Goal: Task Accomplishment & Management: Complete application form

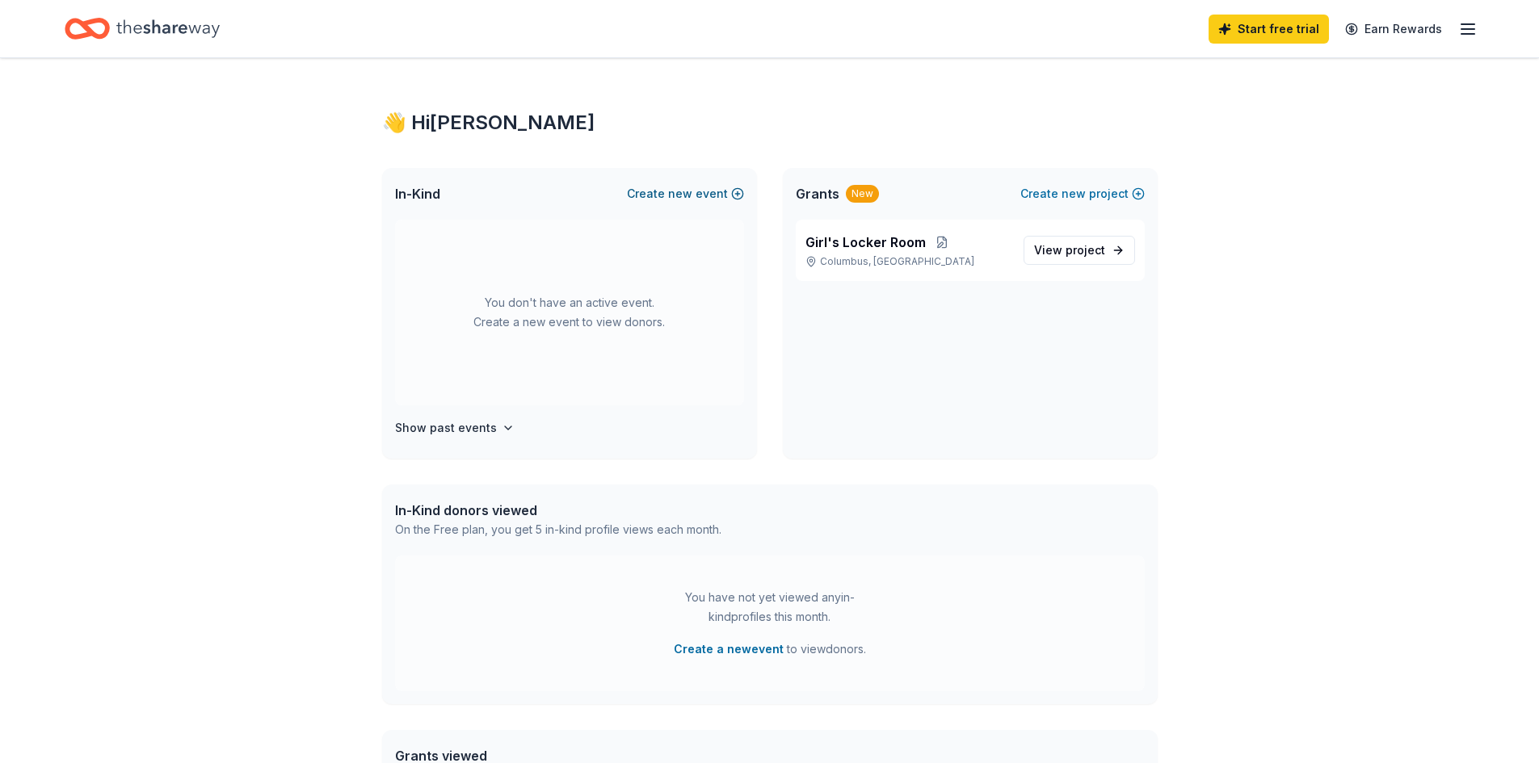
click at [650, 187] on button "Create new event" at bounding box center [685, 193] width 117 height 19
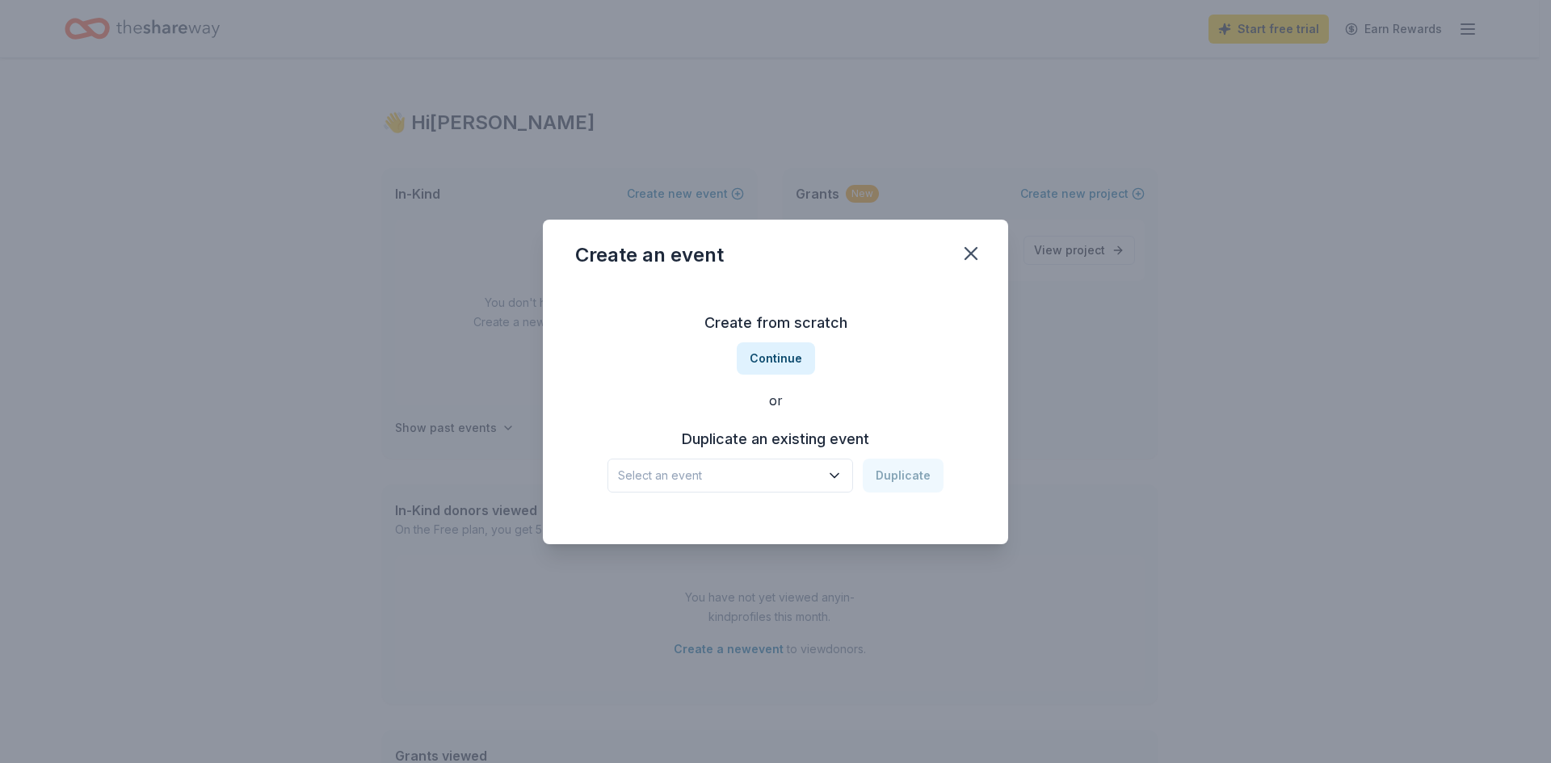
click at [739, 490] on button "Select an event" at bounding box center [731, 476] width 246 height 34
click at [703, 526] on div "Tour de Trails" at bounding box center [664, 519] width 78 height 19
click at [902, 484] on button "Duplicate" at bounding box center [903, 476] width 81 height 34
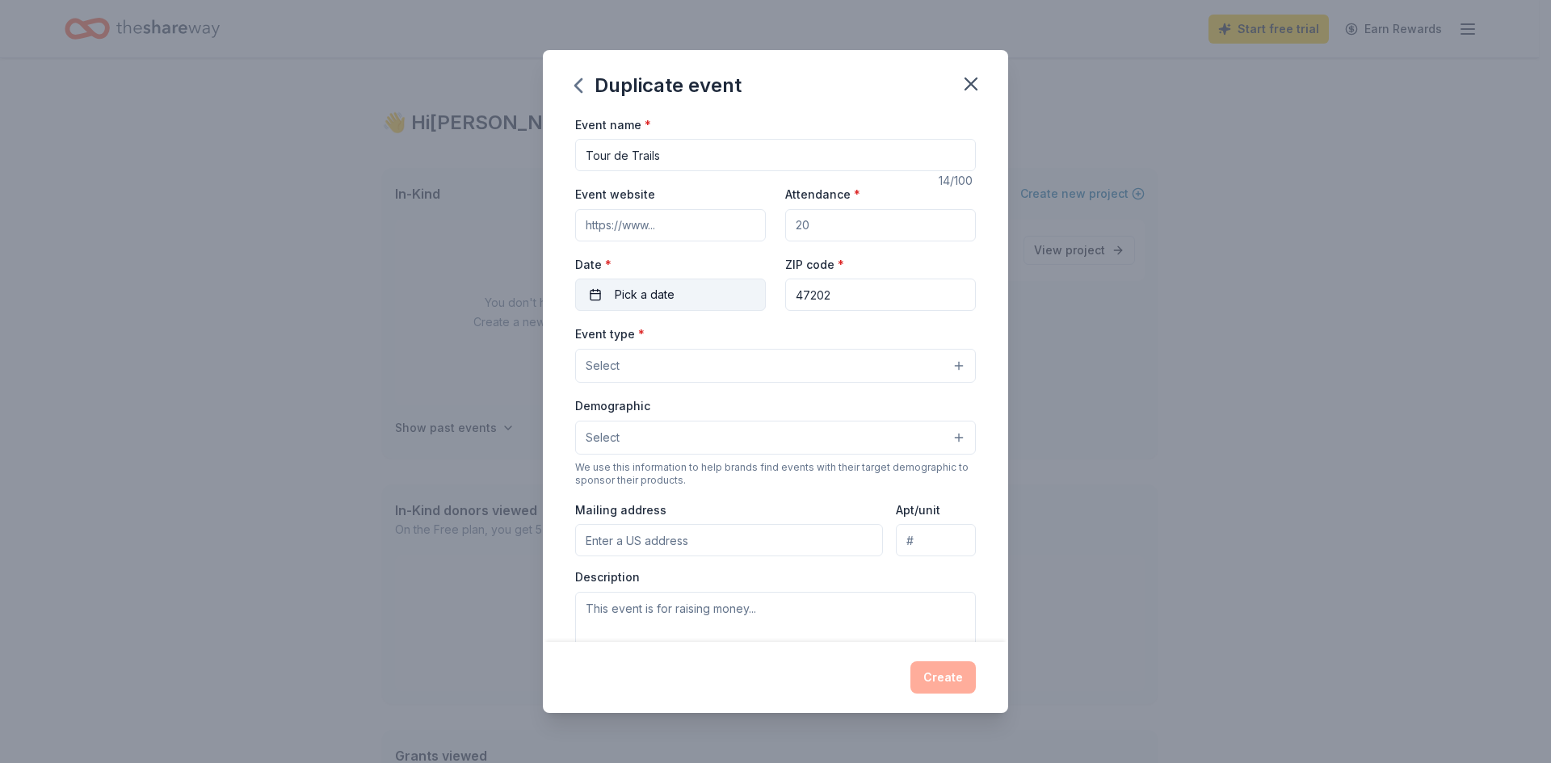
click at [591, 283] on button "Pick a date" at bounding box center [670, 295] width 191 height 32
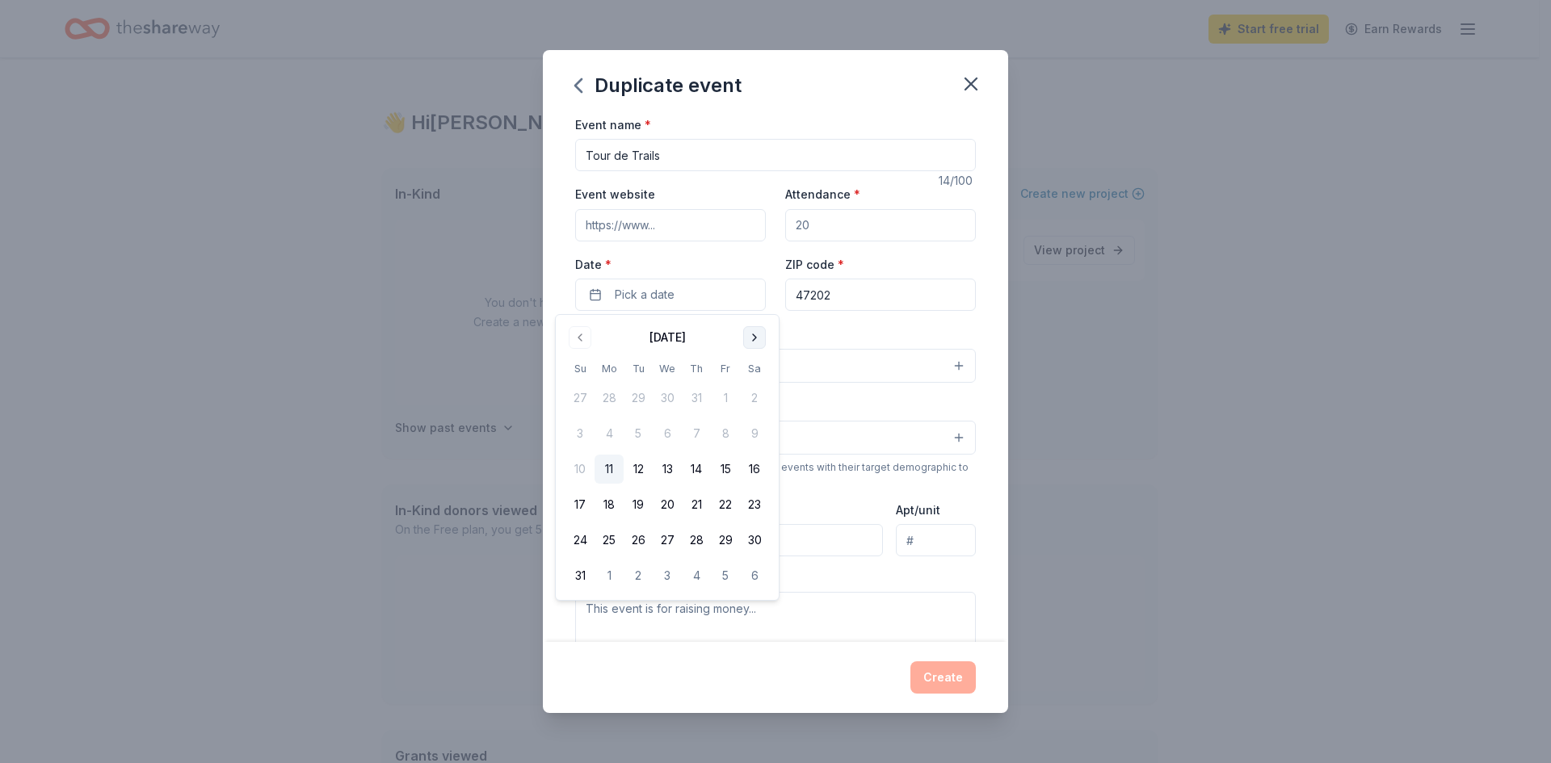
click at [761, 337] on button "Go to next month" at bounding box center [754, 337] width 23 height 23
click at [763, 400] on button "4" at bounding box center [754, 398] width 29 height 29
click at [835, 232] on input "Attendance *" at bounding box center [880, 225] width 191 height 32
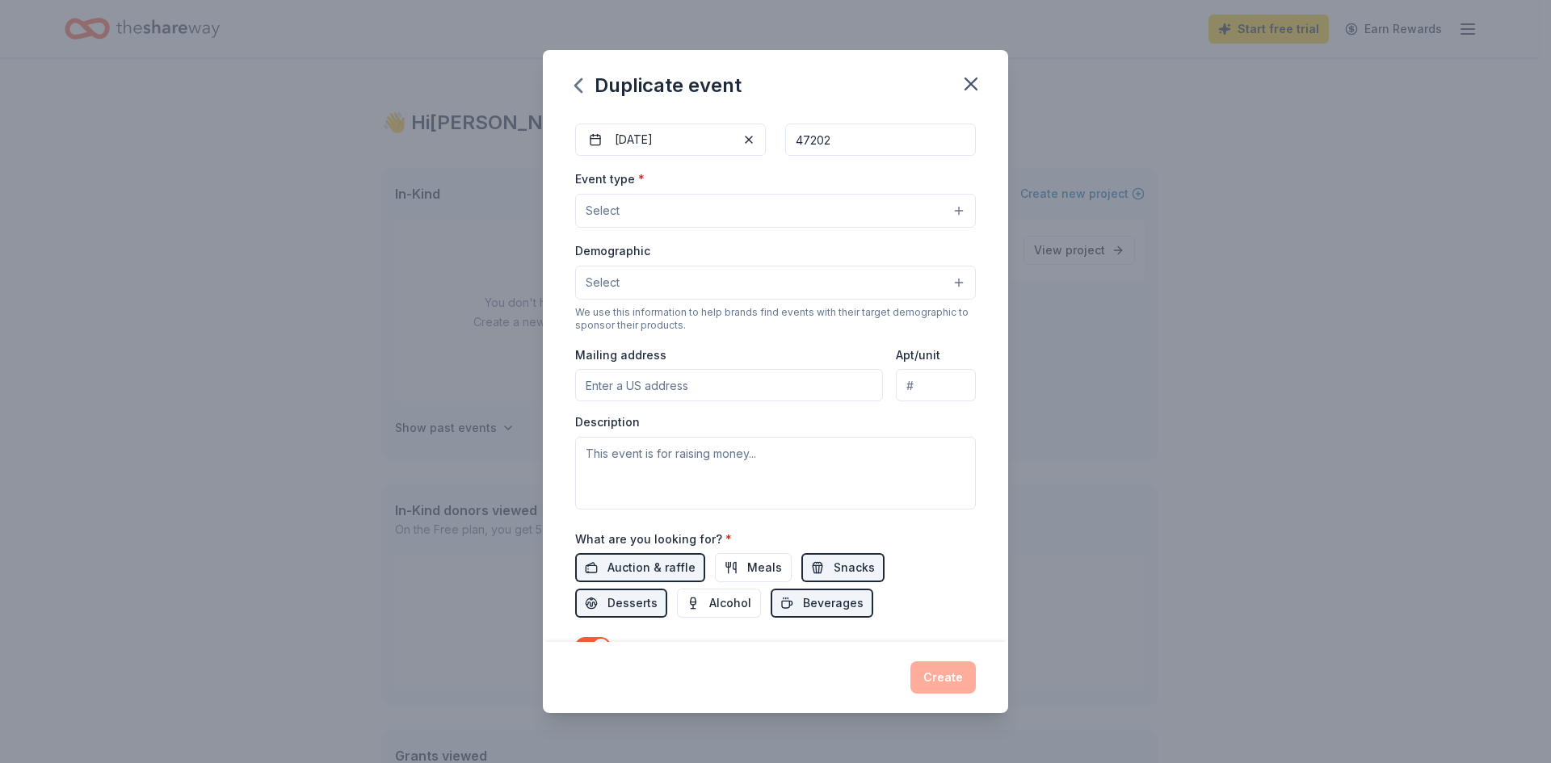
scroll to position [162, 0]
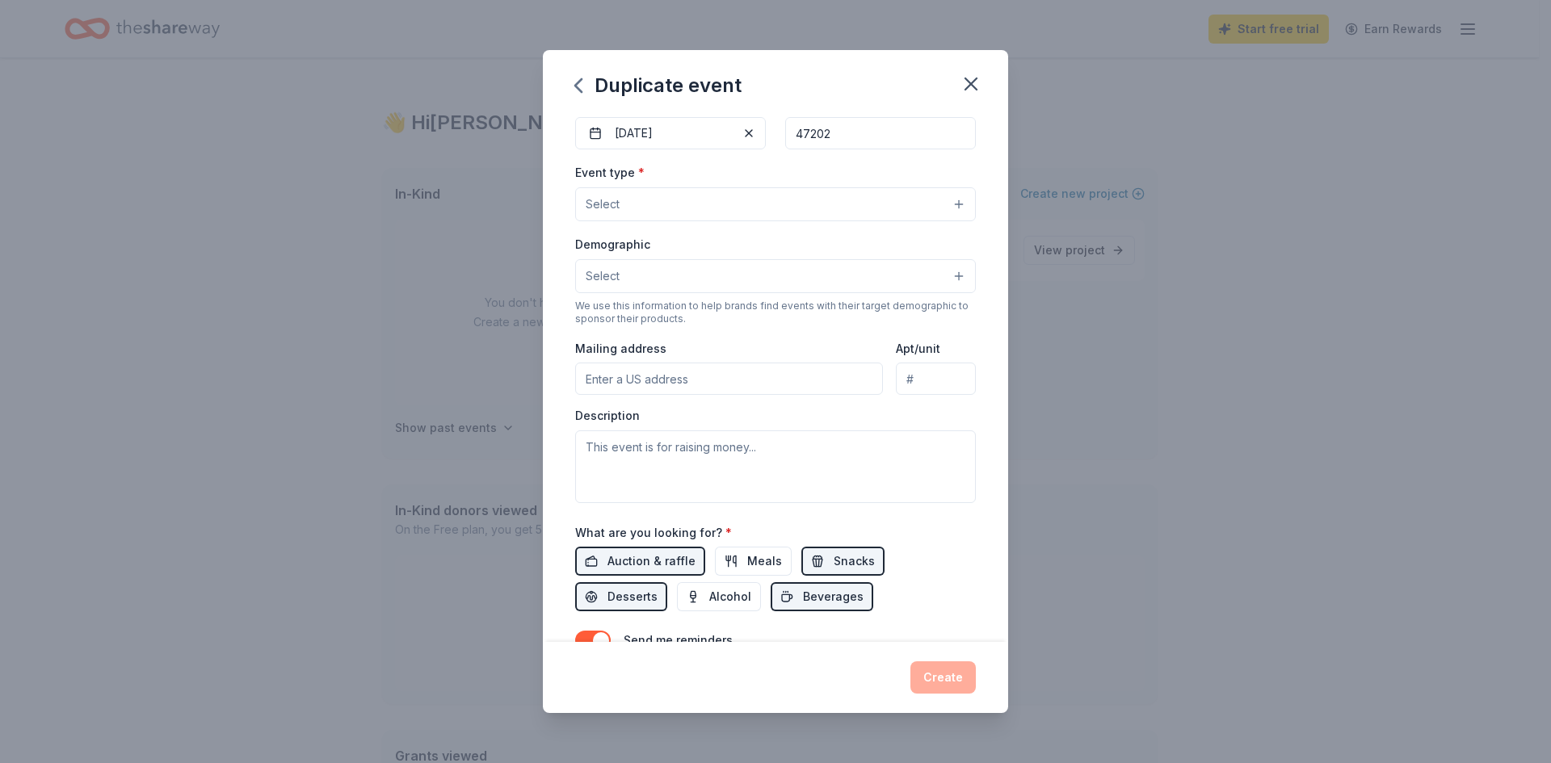
type input "100"
click at [839, 206] on button "Select" at bounding box center [775, 204] width 401 height 34
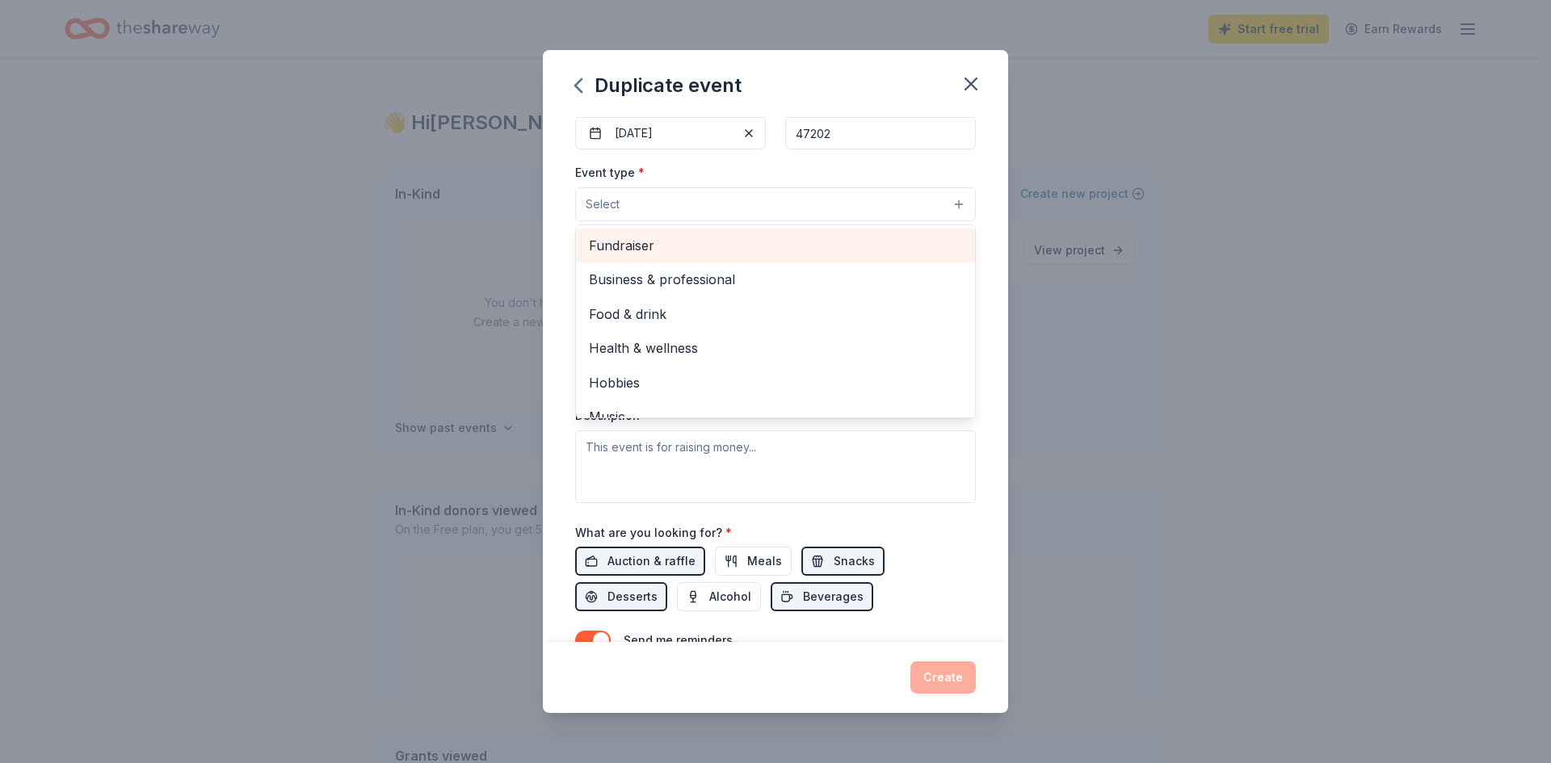
click at [822, 245] on span "Fundraiser" at bounding box center [775, 245] width 373 height 21
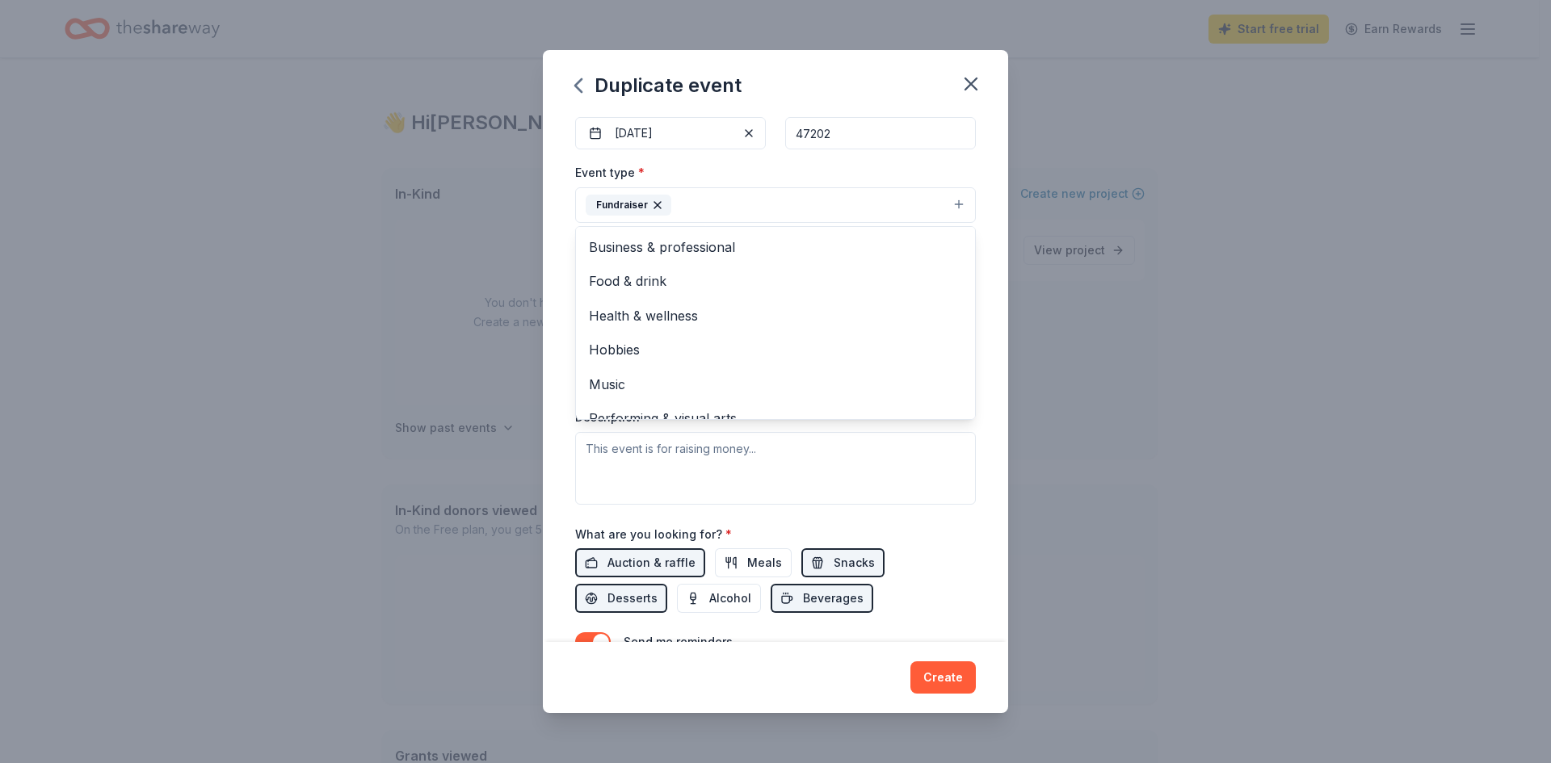
click at [978, 281] on div "Event name * Tour de Trails 14 /100 Event website Attendance * 100 Date * [DATE…" at bounding box center [775, 379] width 465 height 528
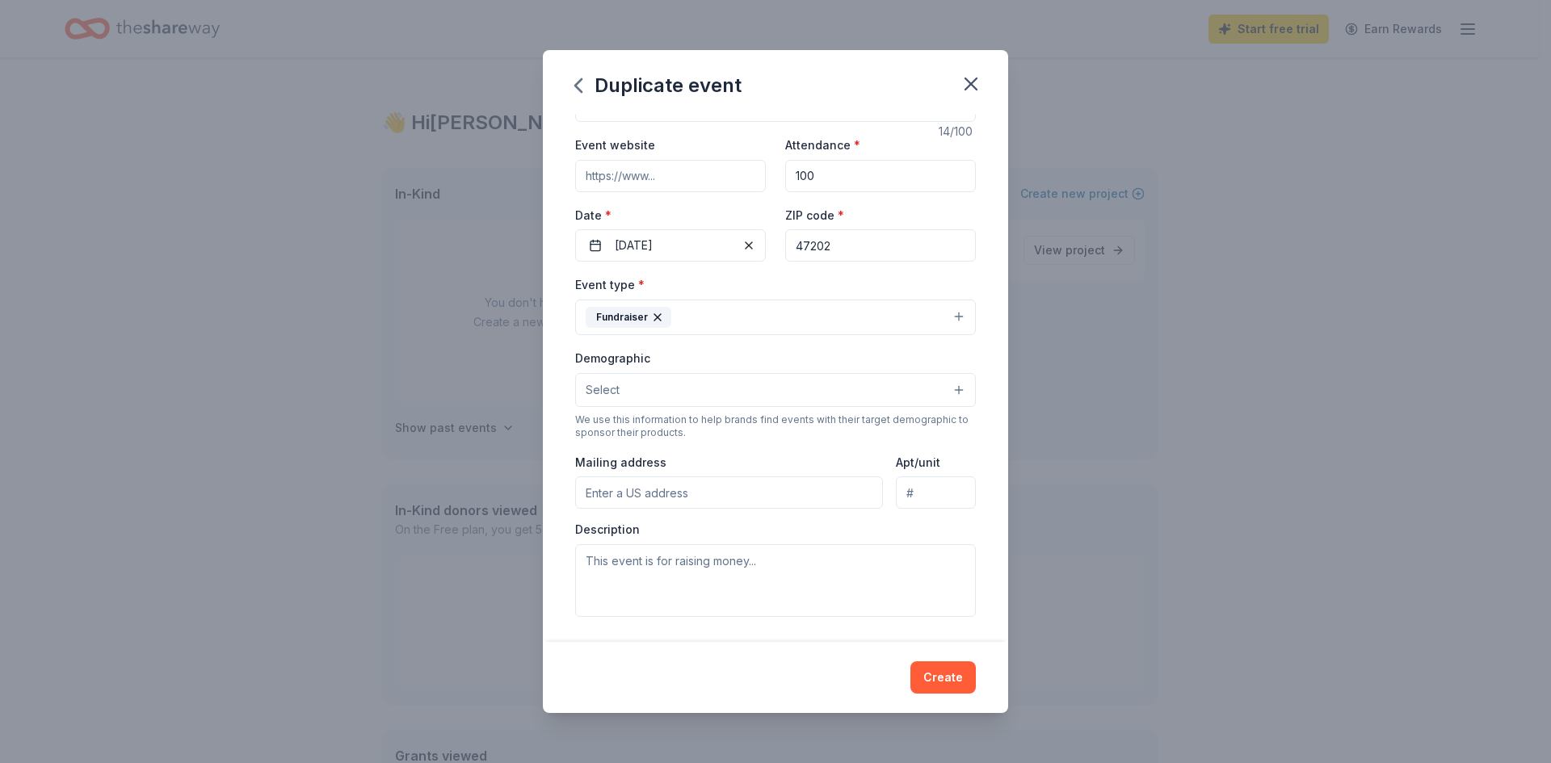
scroll to position [0, 0]
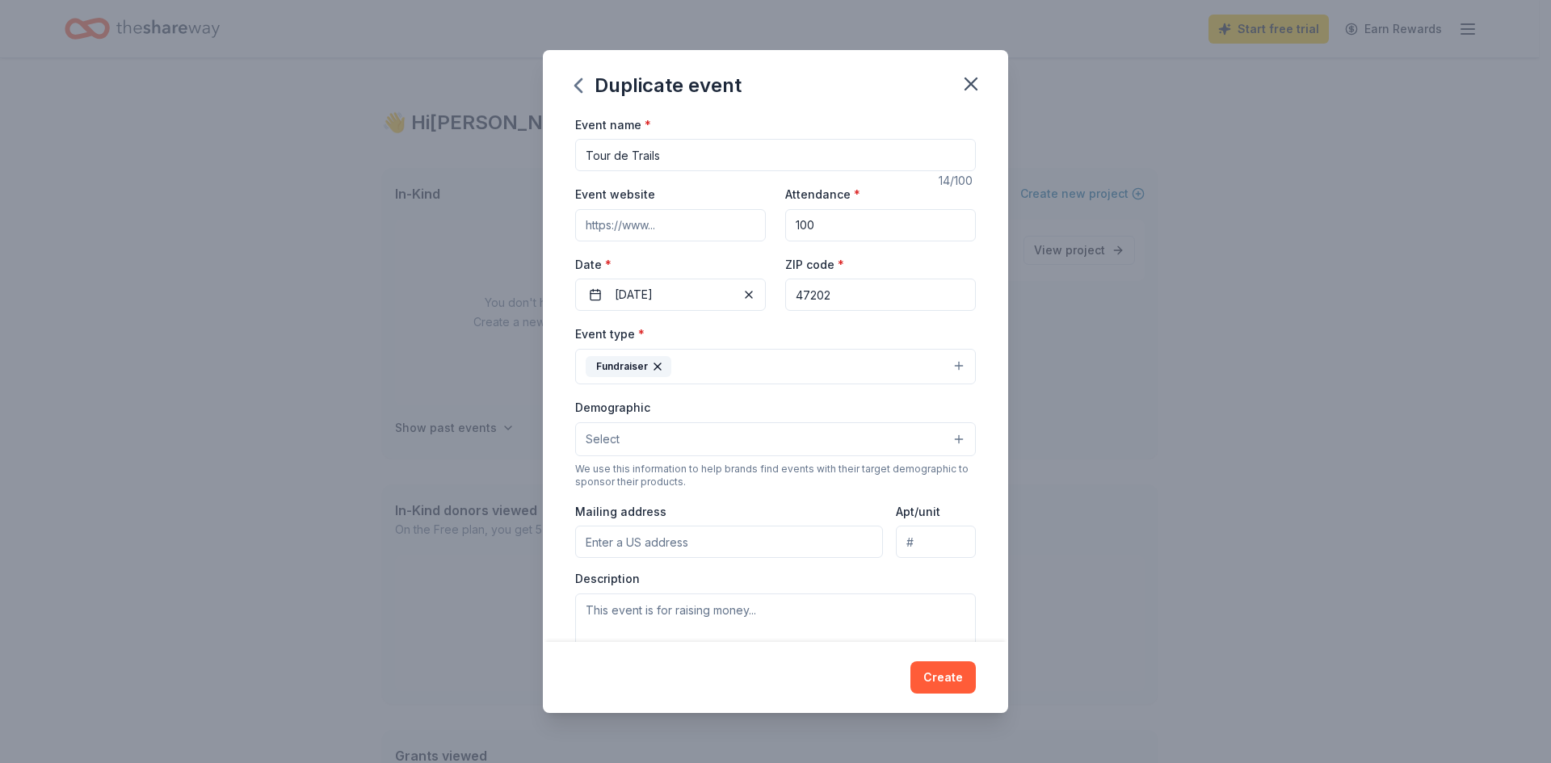
click at [733, 155] on input "Tour de Trails" at bounding box center [775, 155] width 401 height 32
drag, startPoint x: 733, startPoint y: 155, endPoint x: 557, endPoint y: 162, distance: 175.4
click at [557, 162] on div "Event name * Tour de Trails 14 /100 Event website Attendance * 100 Date * [DATE…" at bounding box center [775, 379] width 465 height 528
type input "Turkey Trot"
click at [736, 230] on input "Event website" at bounding box center [670, 225] width 191 height 32
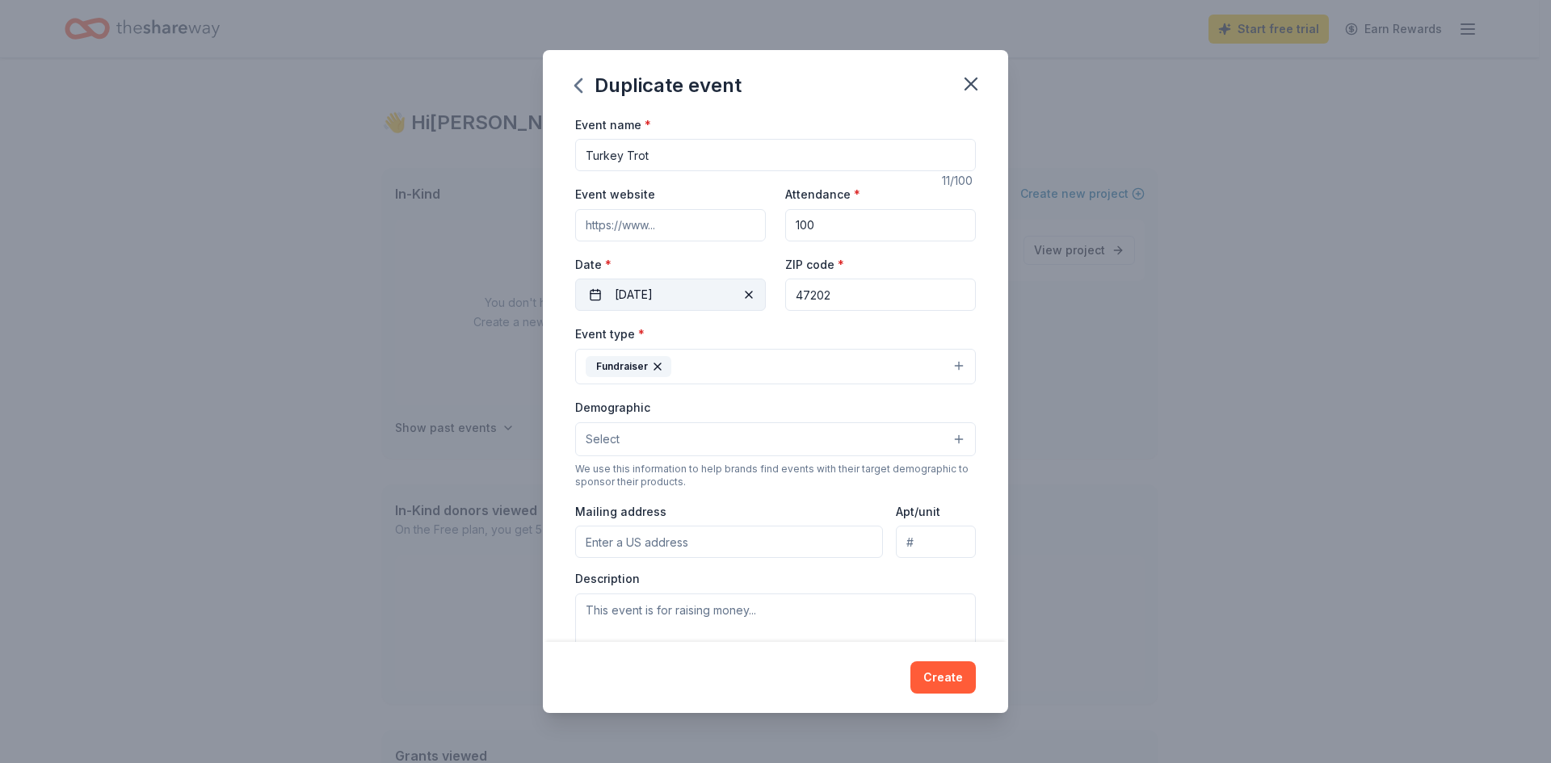
click at [746, 305] on button "[DATE]" at bounding box center [670, 295] width 191 height 32
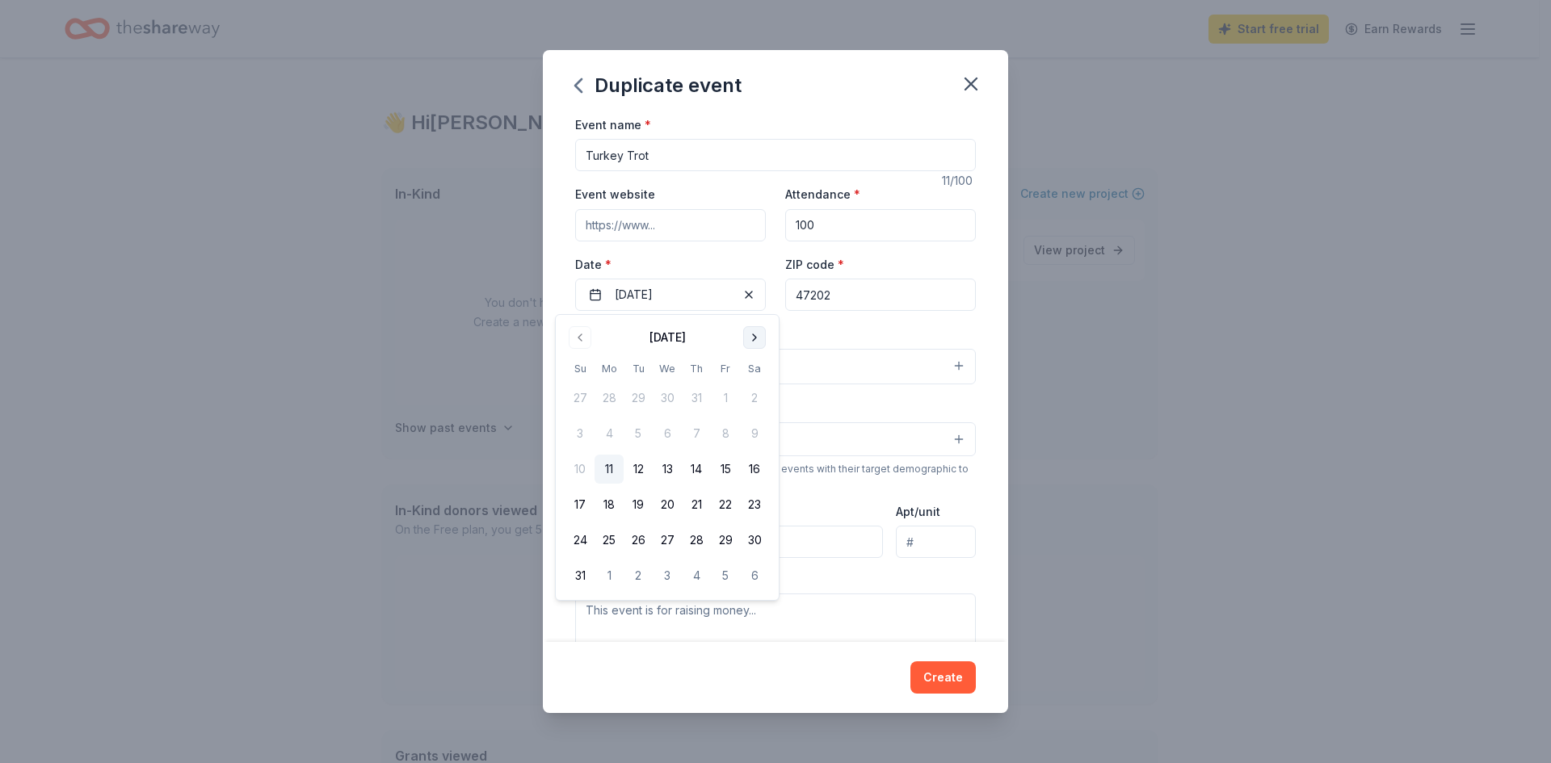
click at [754, 344] on button "Go to next month" at bounding box center [754, 337] width 23 height 23
click at [697, 545] on button "27" at bounding box center [696, 540] width 29 height 29
click at [994, 499] on div "Event name * [GEOGRAPHIC_DATA] Trot 11 /100 Event website Attendance * 100 Date…" at bounding box center [775, 379] width 465 height 528
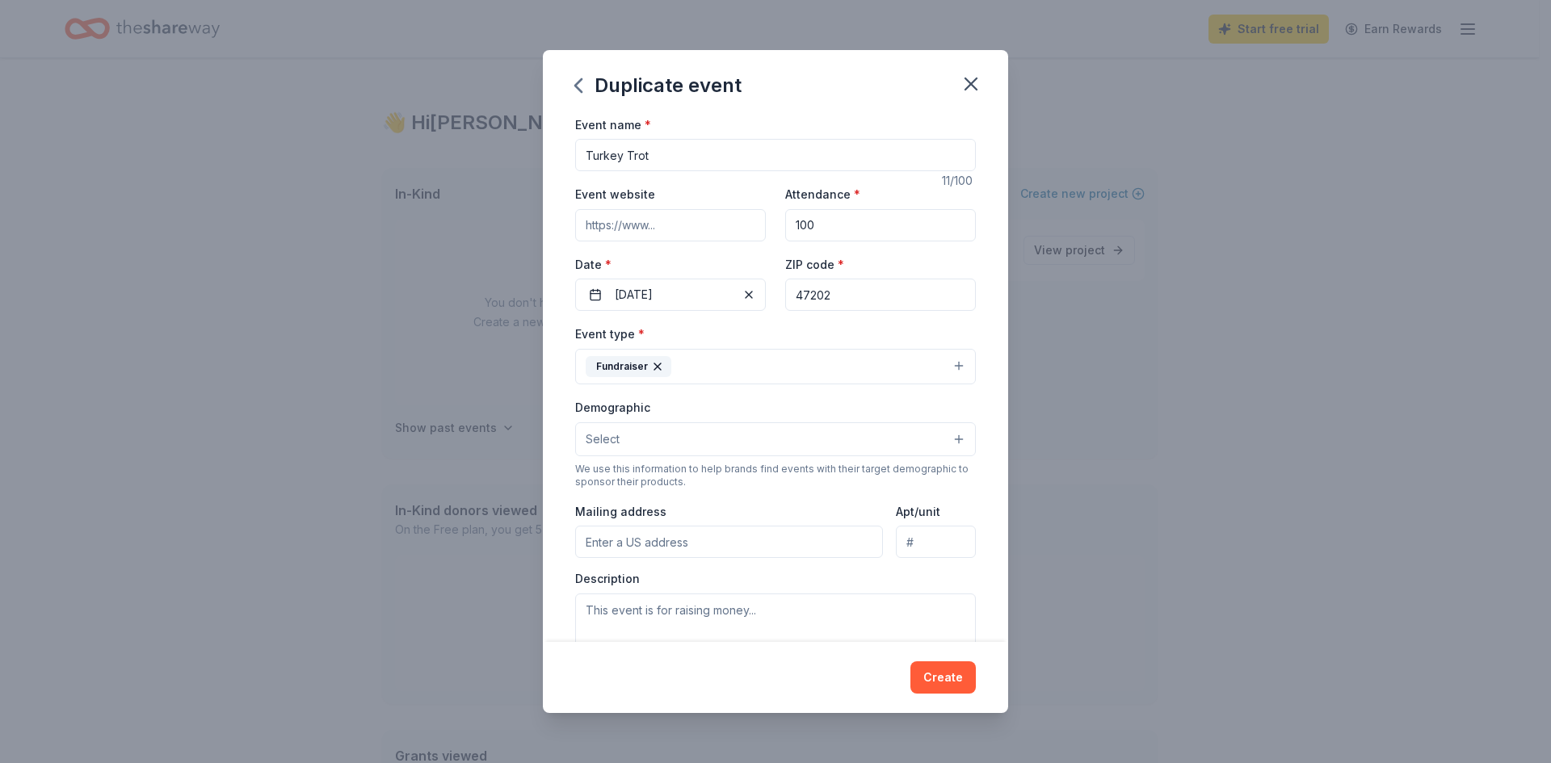
click at [923, 453] on button "Select" at bounding box center [775, 440] width 401 height 34
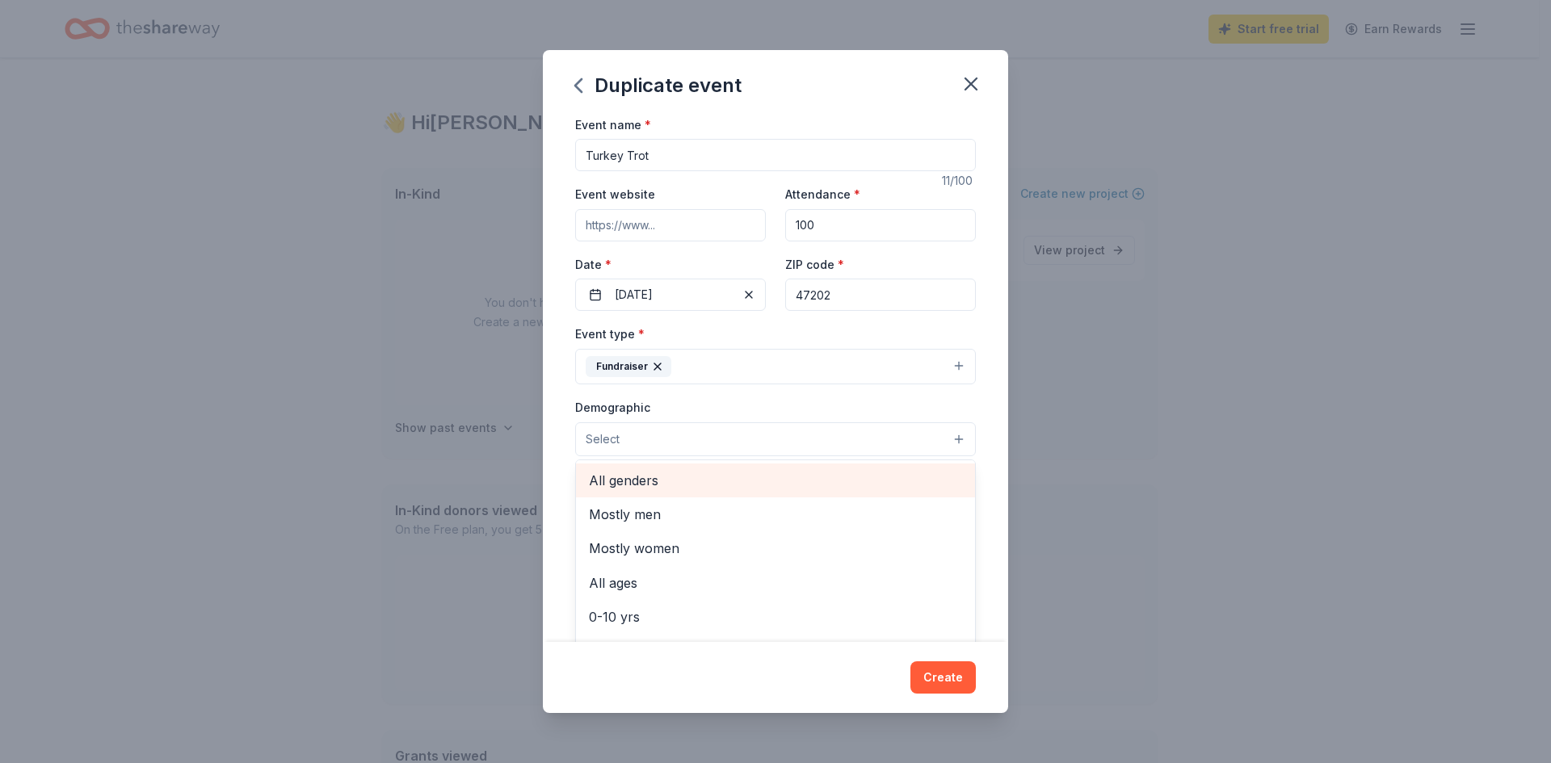
click at [912, 484] on span "All genders" at bounding box center [775, 480] width 373 height 21
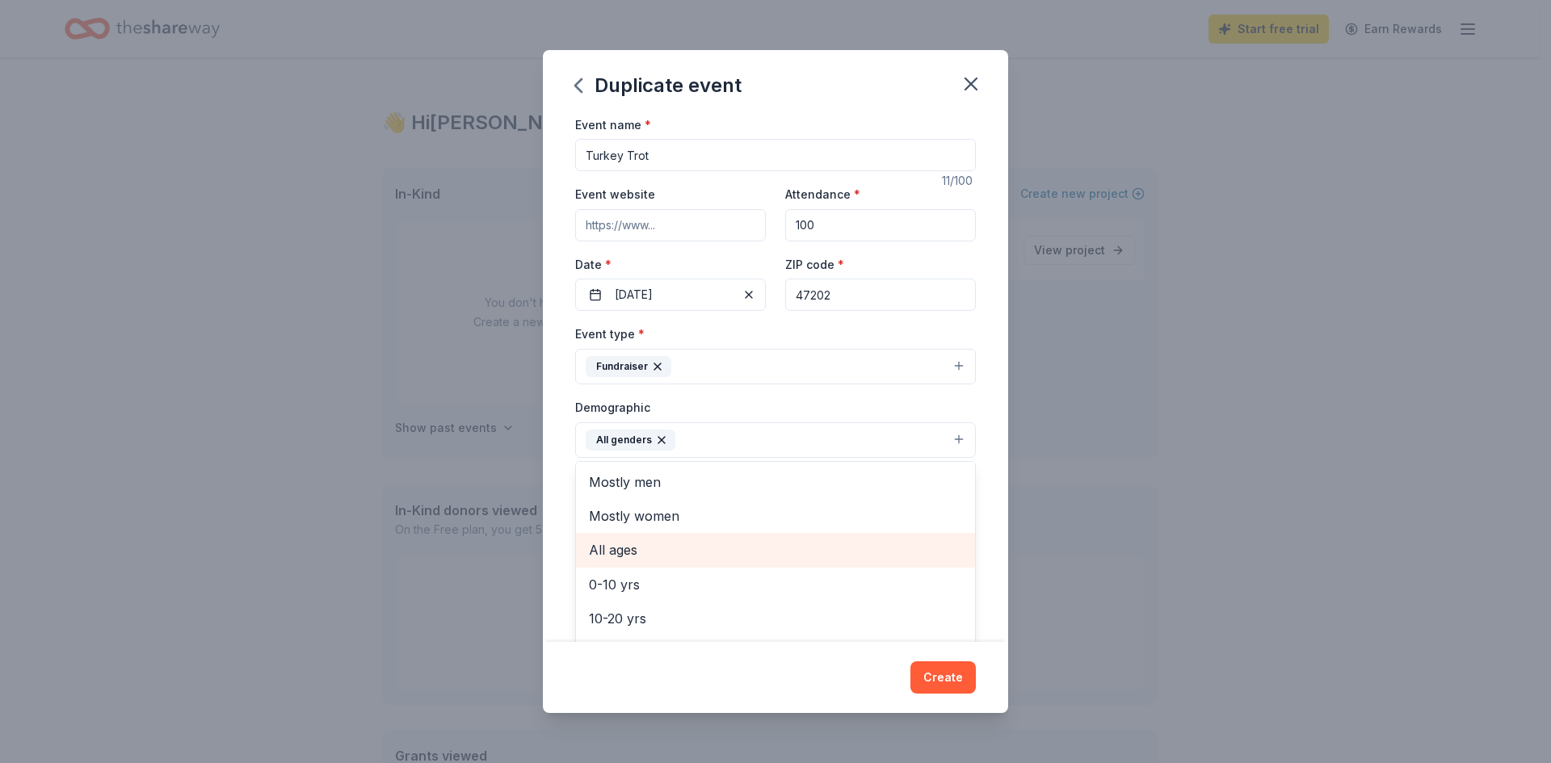
click at [723, 552] on span "All ages" at bounding box center [775, 550] width 373 height 21
click at [993, 528] on div "Event name * Turkey Trot 11 /100 Event website Attendance * 100 Date * [DATE] Z…" at bounding box center [775, 379] width 465 height 528
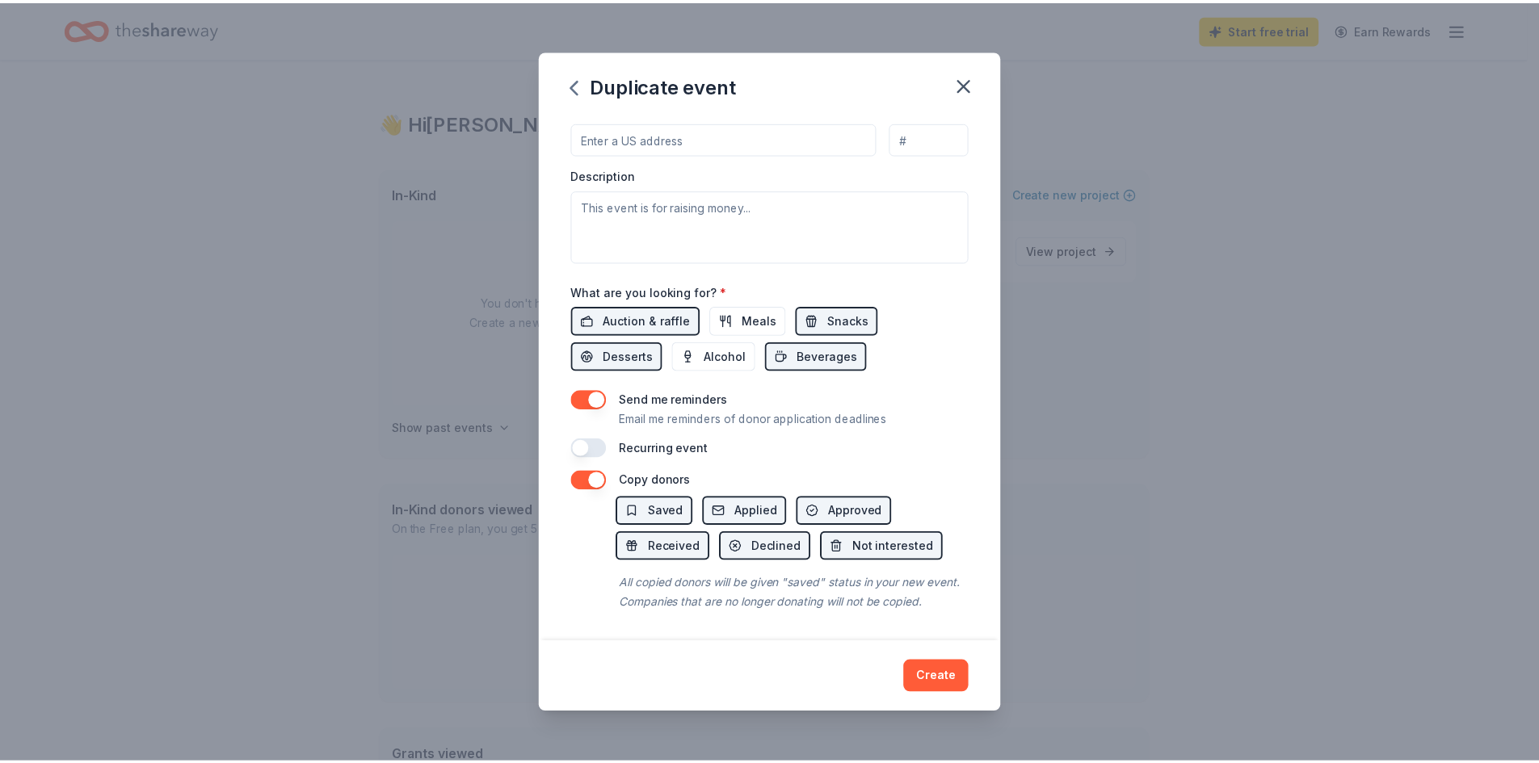
scroll to position [425, 0]
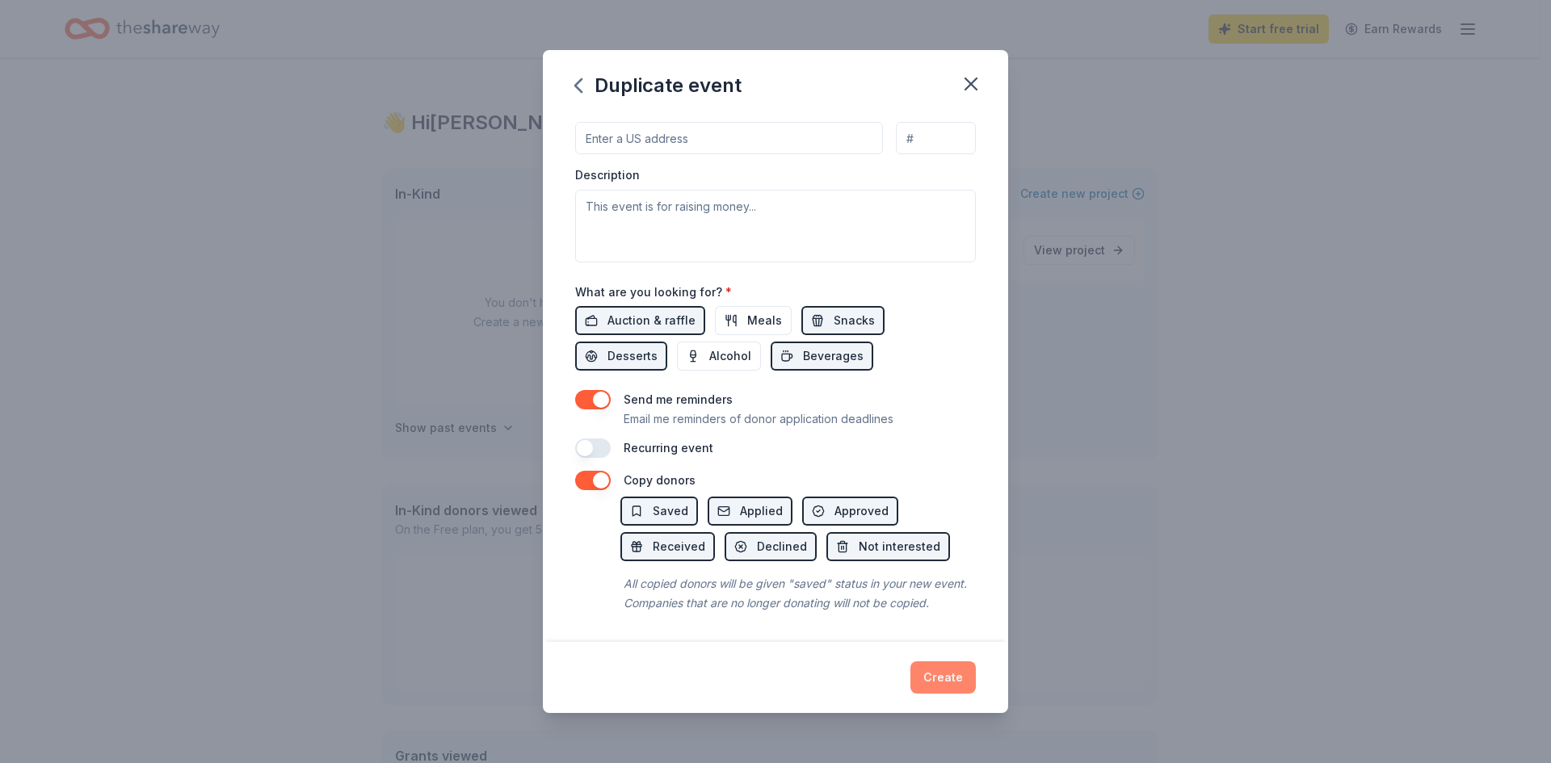
click at [926, 682] on button "Create" at bounding box center [943, 678] width 65 height 32
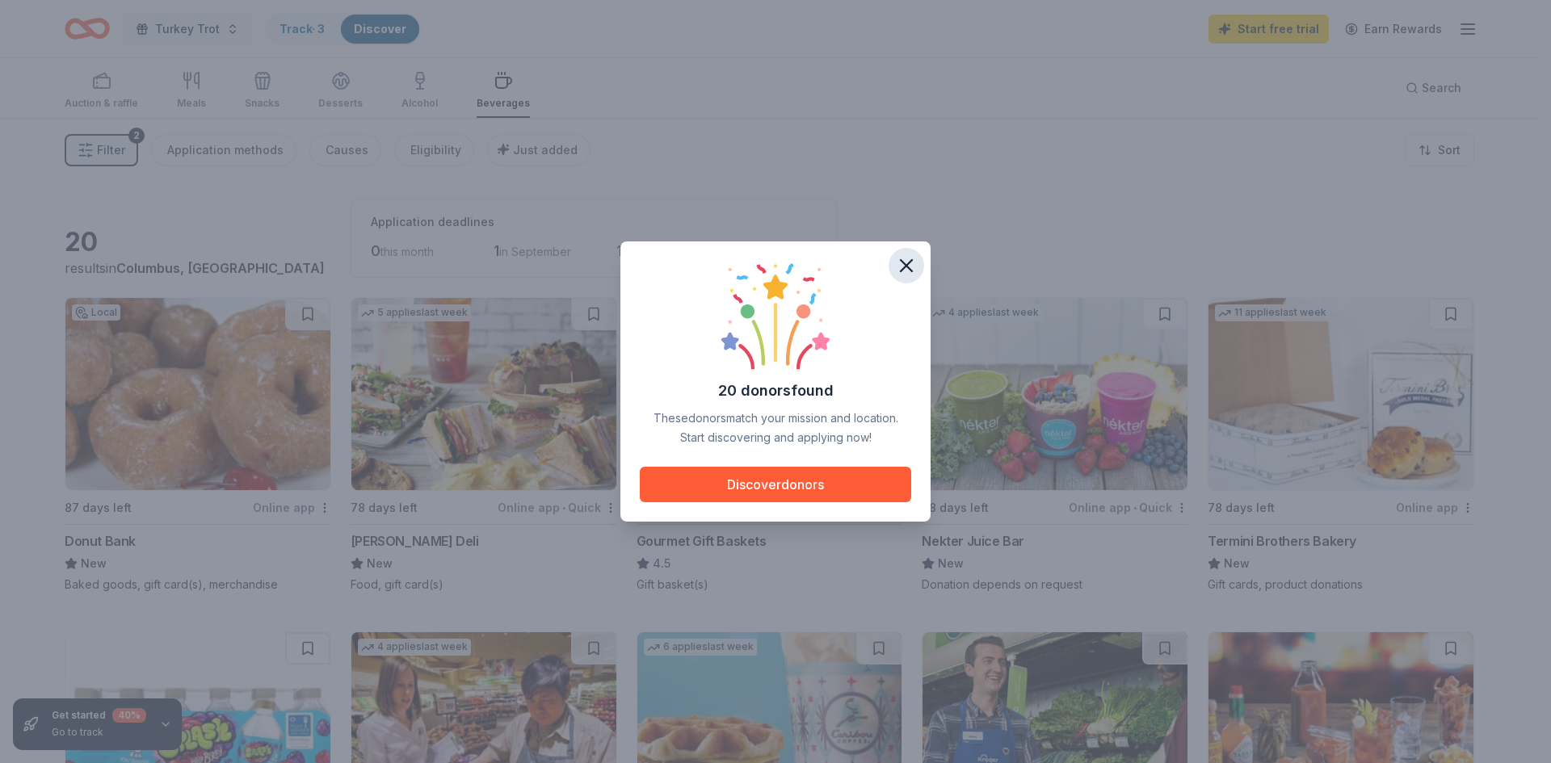
click at [903, 270] on icon "button" at bounding box center [906, 265] width 11 height 11
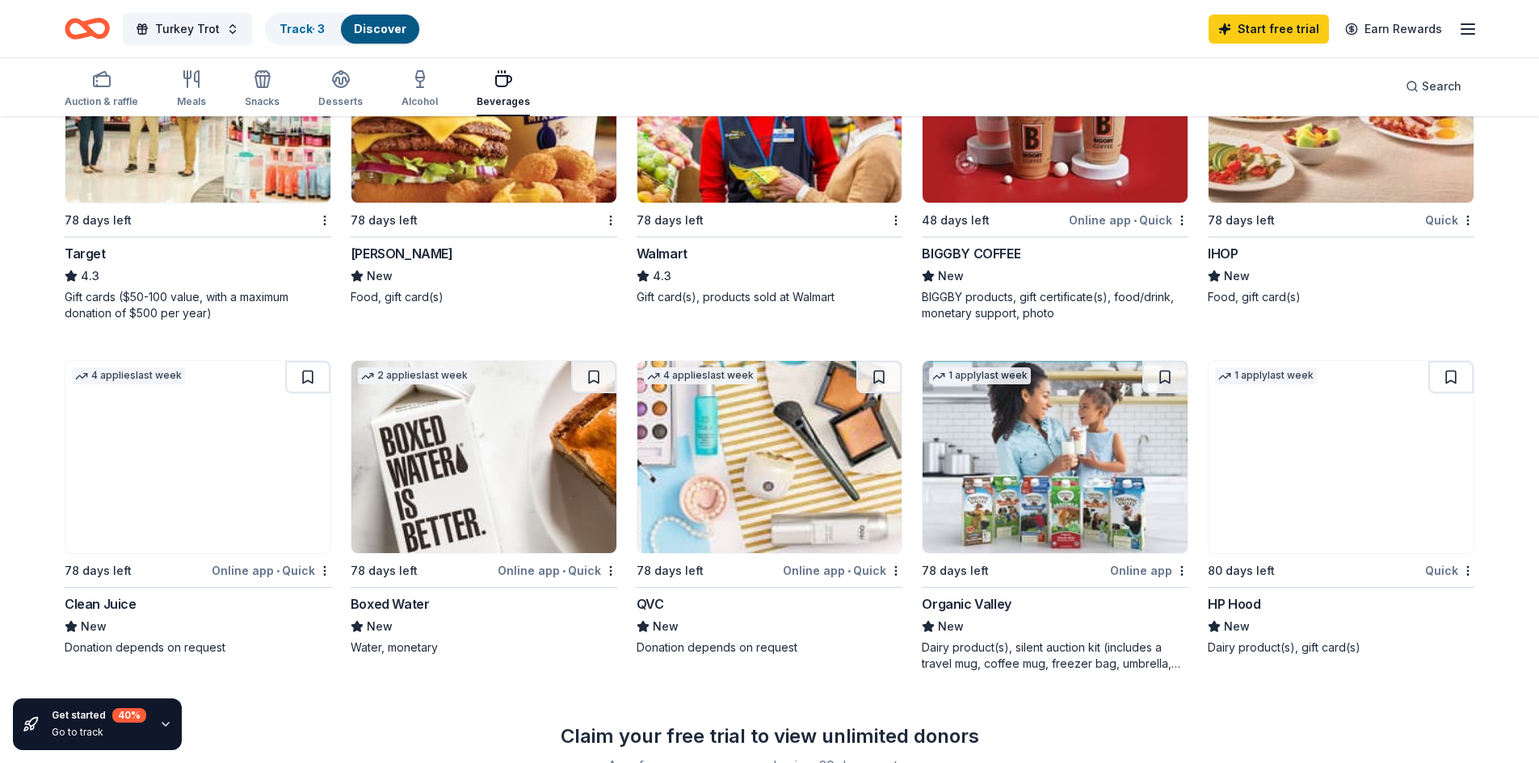
scroll to position [948, 0]
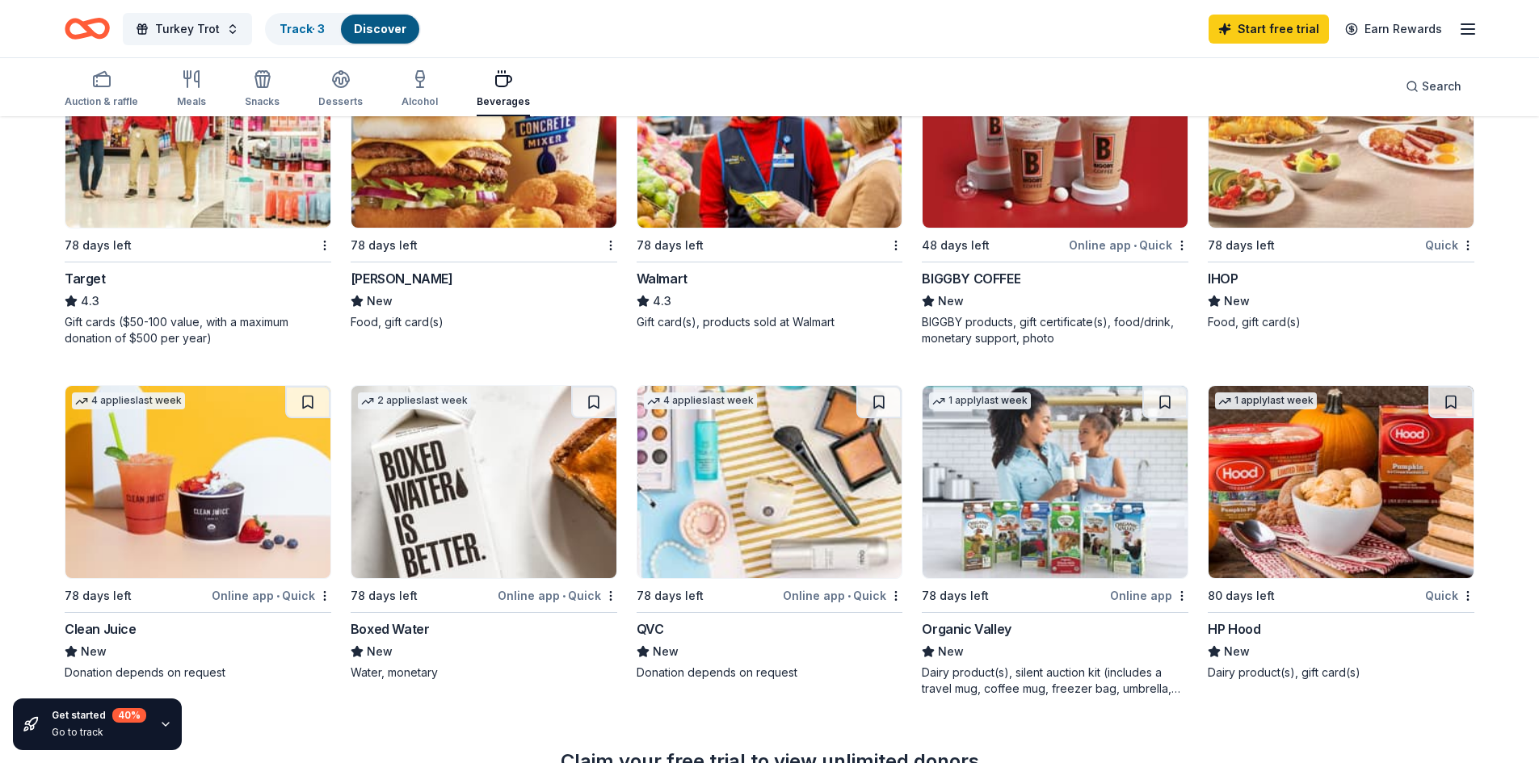
click at [1222, 274] on div "IHOP" at bounding box center [1223, 278] width 30 height 19
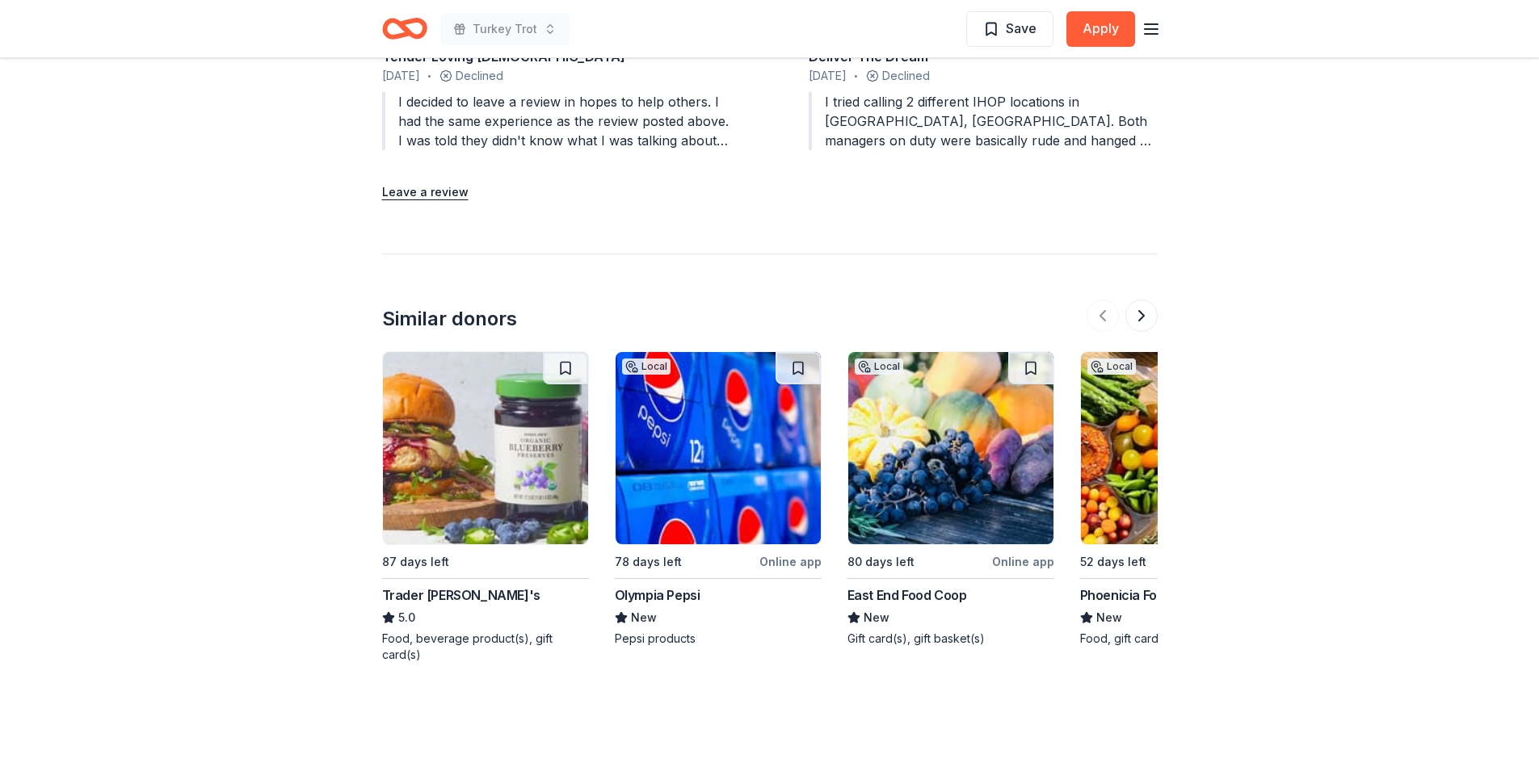
scroll to position [1535, 0]
